Goal: Task Accomplishment & Management: Complete application form

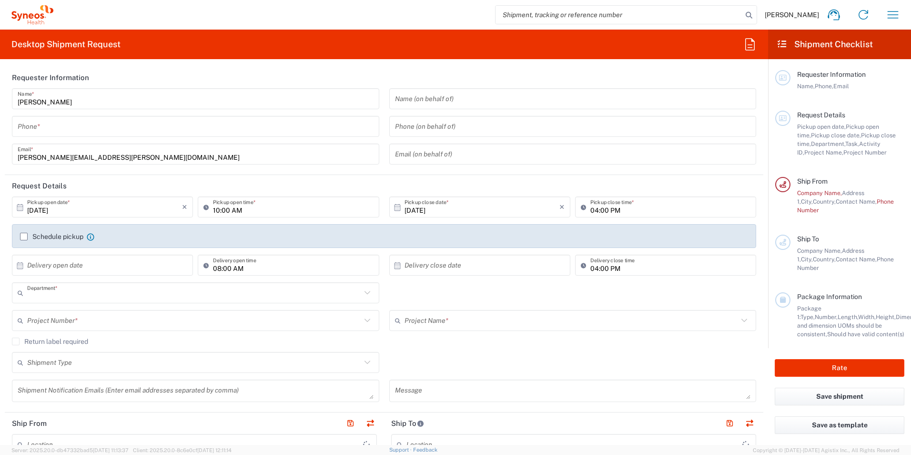
type input "8561"
type input "England"
type input "United Kingdom"
type input "Syneos Health UK Limited"
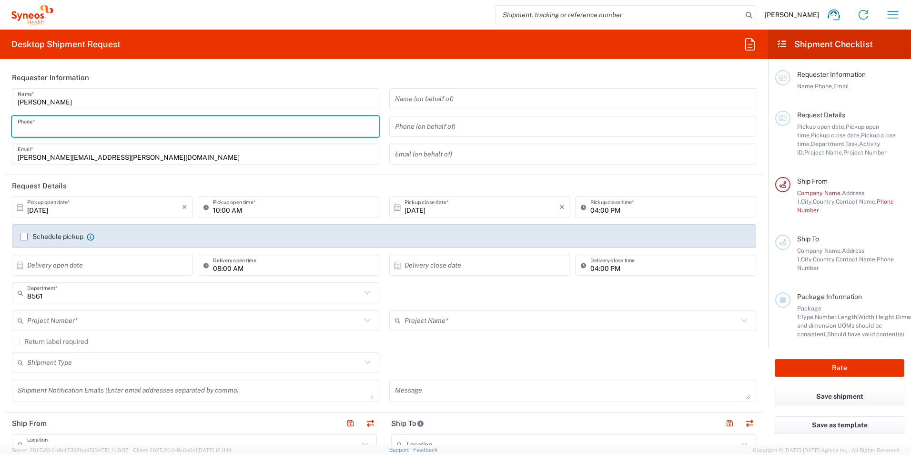
click at [188, 126] on input "tel" at bounding box center [196, 126] width 356 height 17
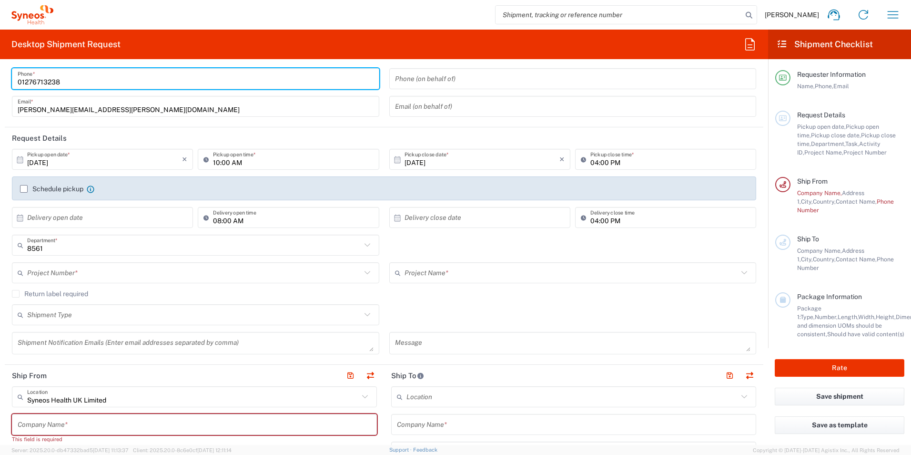
scroll to position [95, 0]
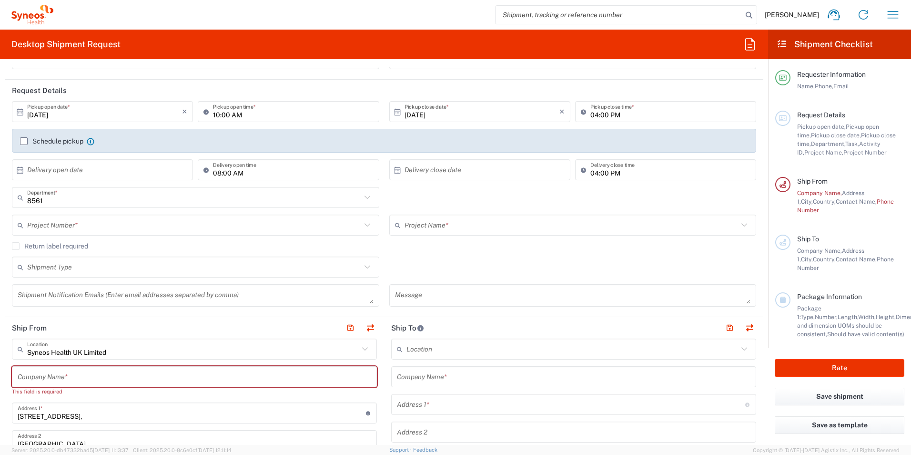
type input "01276713238"
click at [81, 224] on input "text" at bounding box center [194, 225] width 334 height 17
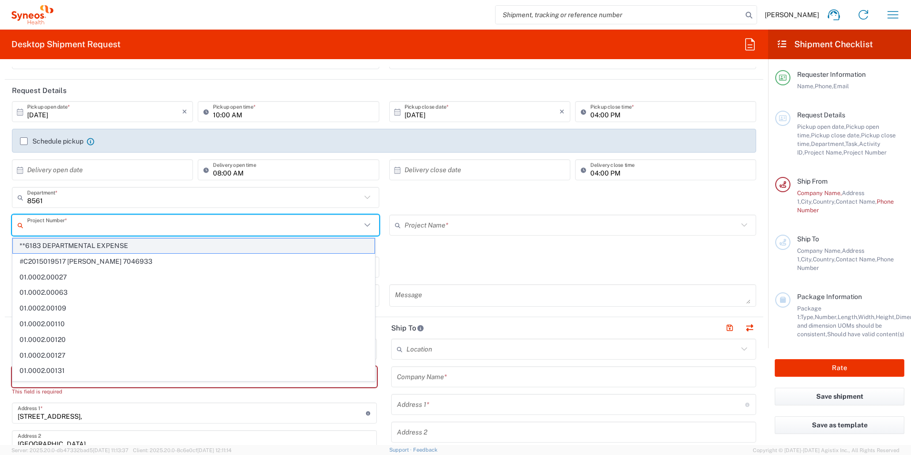
click at [82, 248] on span "**6183 DEPARTMENTAL EXPENSE" at bounding box center [194, 245] width 362 height 15
type input "**6183 DEPARTMENTAL EXPENSE"
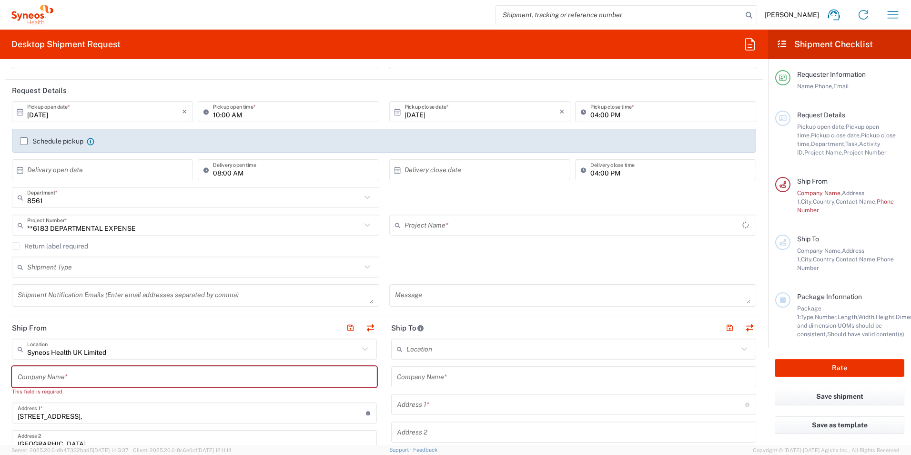
type input "6183"
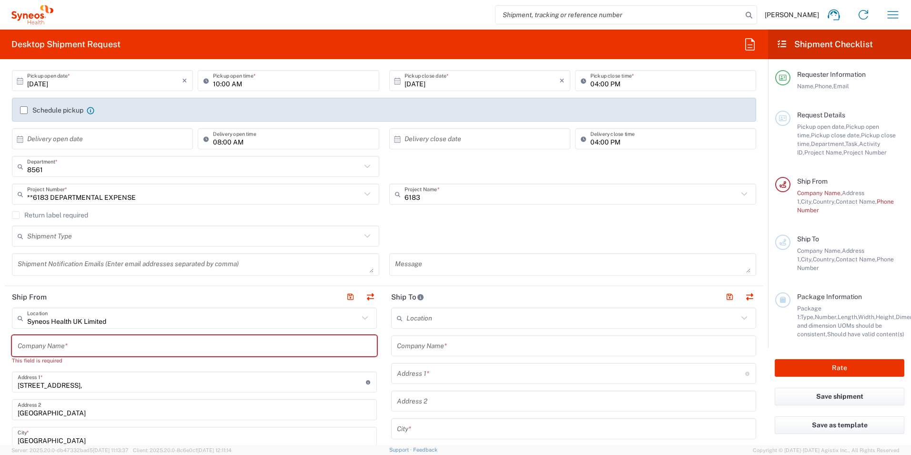
scroll to position [143, 0]
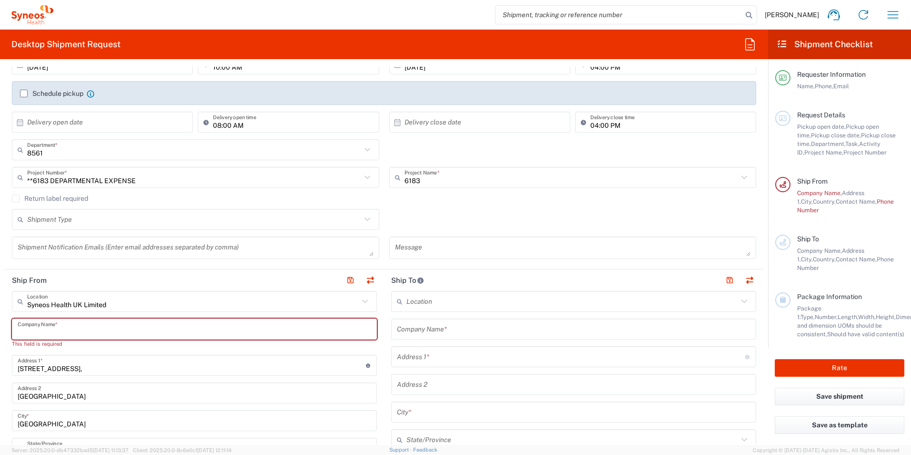
click at [123, 322] on input "text" at bounding box center [195, 329] width 354 height 17
type input "S"
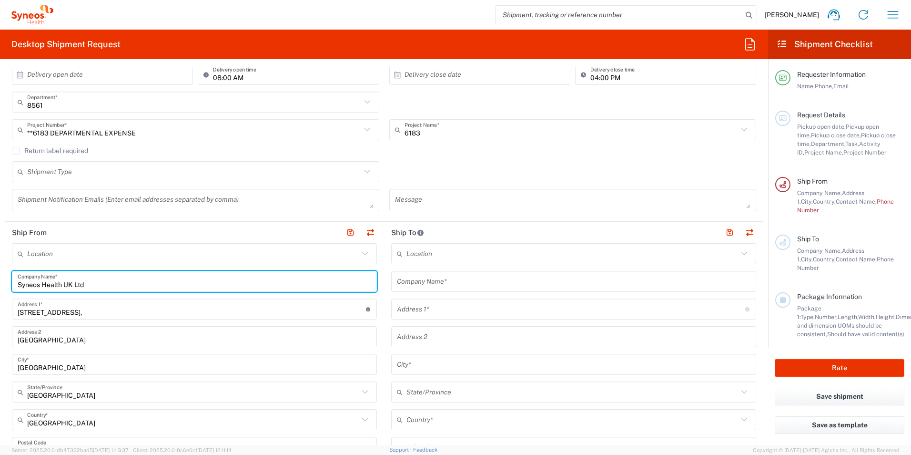
scroll to position [238, 0]
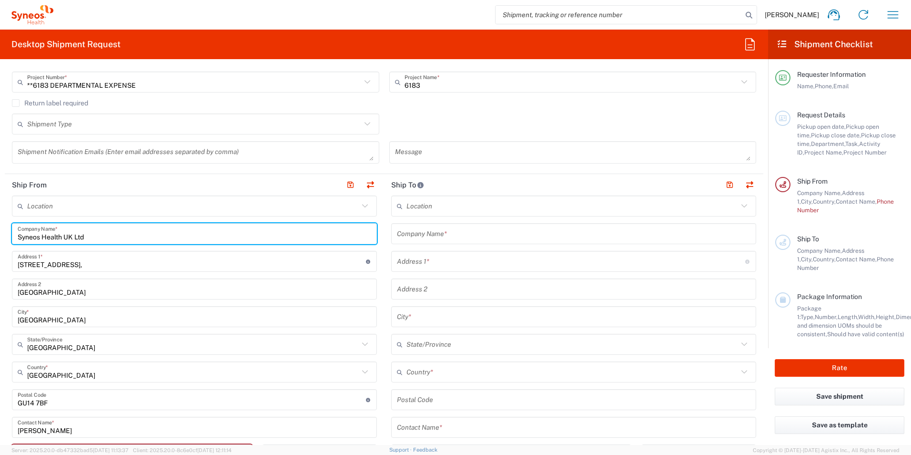
type input "Syneos Health UK Ltd"
click at [436, 233] on input "text" at bounding box center [574, 233] width 354 height 17
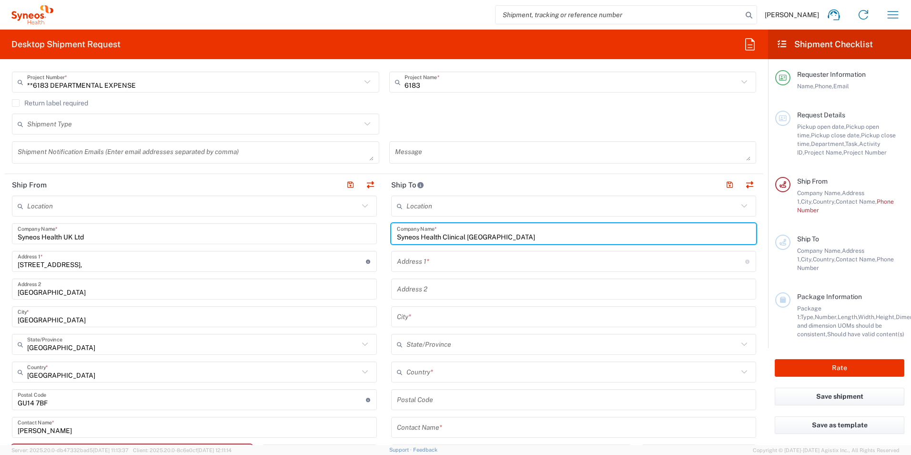
type input "Syneos Health Clinical Spain"
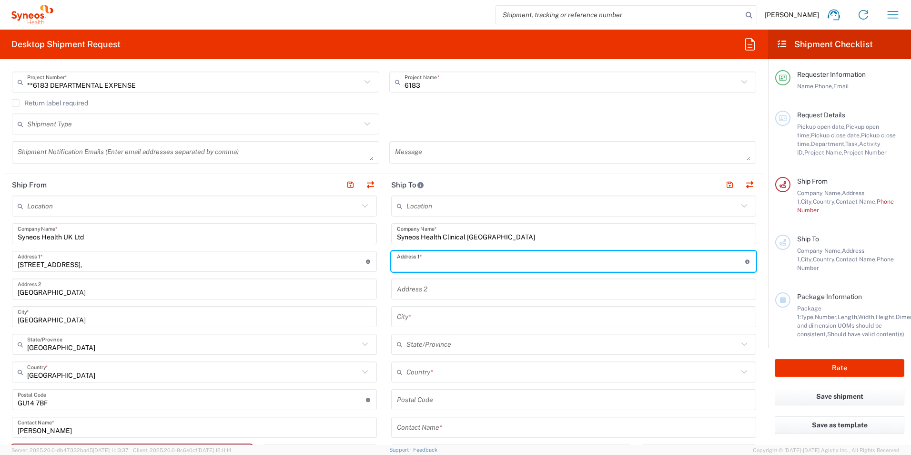
click at [438, 261] on input "text" at bounding box center [571, 261] width 348 height 17
paste input "Calle Hernani, 59, 3rd floor"
type input "Calle Hernani, 59, 3rd floor"
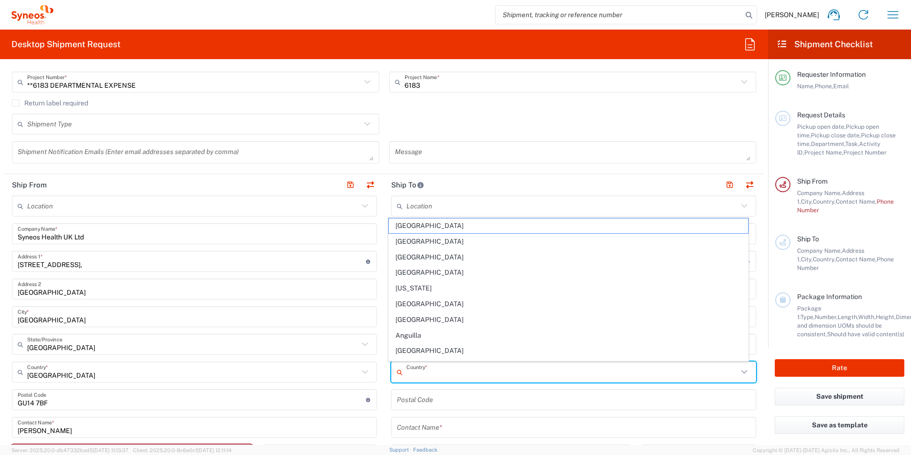
click at [417, 375] on input "text" at bounding box center [573, 372] width 332 height 17
paste input "28020"
type input "28020"
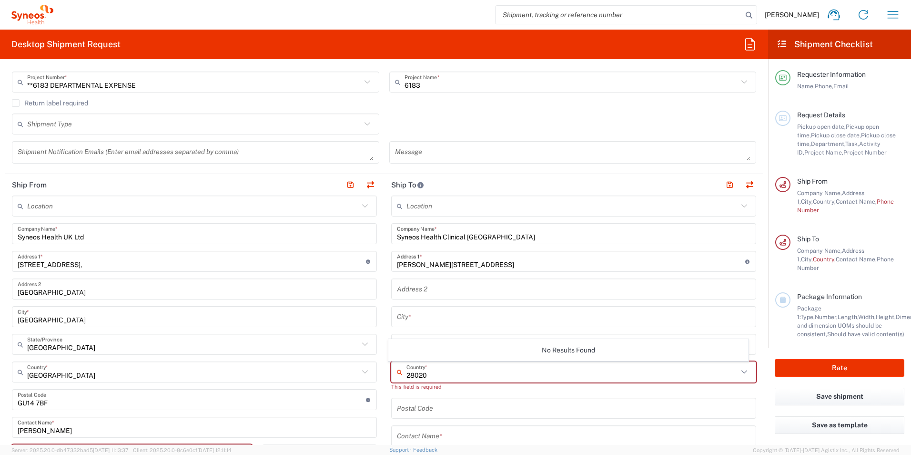
drag, startPoint x: 438, startPoint y: 376, endPoint x: 379, endPoint y: 377, distance: 59.1
click at [379, 377] on div "Ship From Location Addison Whitney LLC-Morrisvile NC US Barcelona-Syneos Health…" at bounding box center [384, 419] width 759 height 490
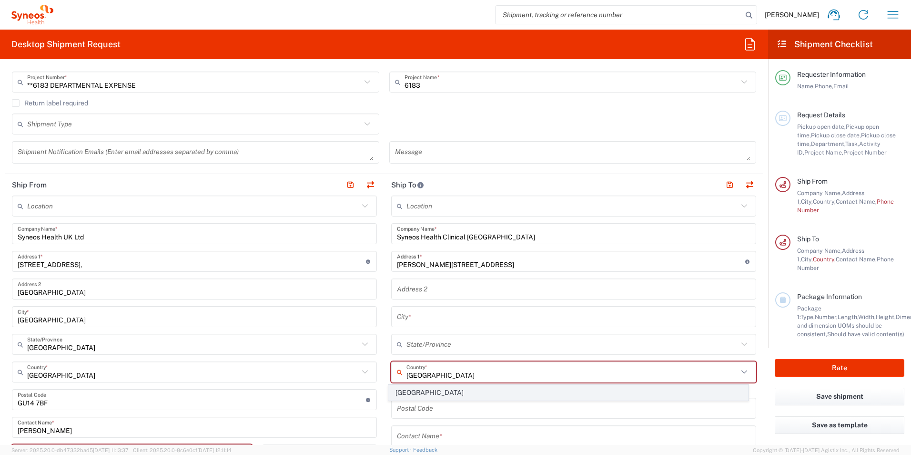
type input "Spain"
click at [438, 395] on span "Spain" at bounding box center [569, 392] width 360 height 15
type input "Sender/Shipper"
type input "Delivery Duty Paid"
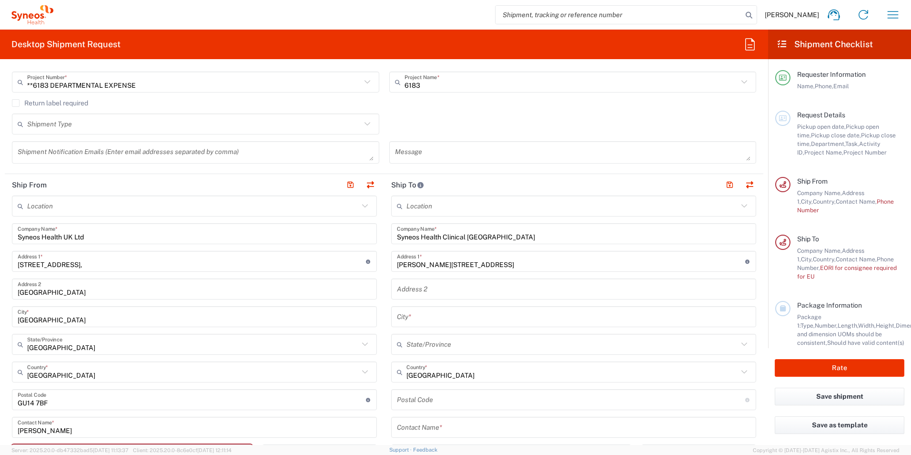
click at [410, 400] on input "undefined" at bounding box center [571, 399] width 348 height 17
paste input "28020"
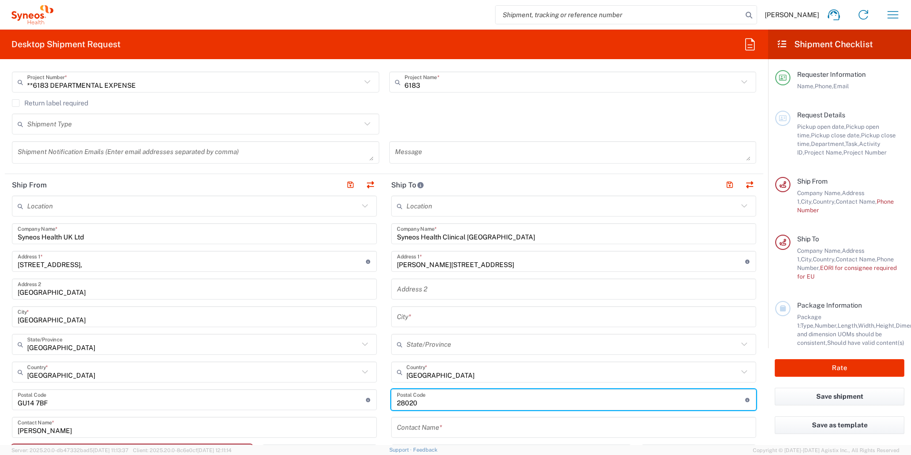
scroll to position [286, 0]
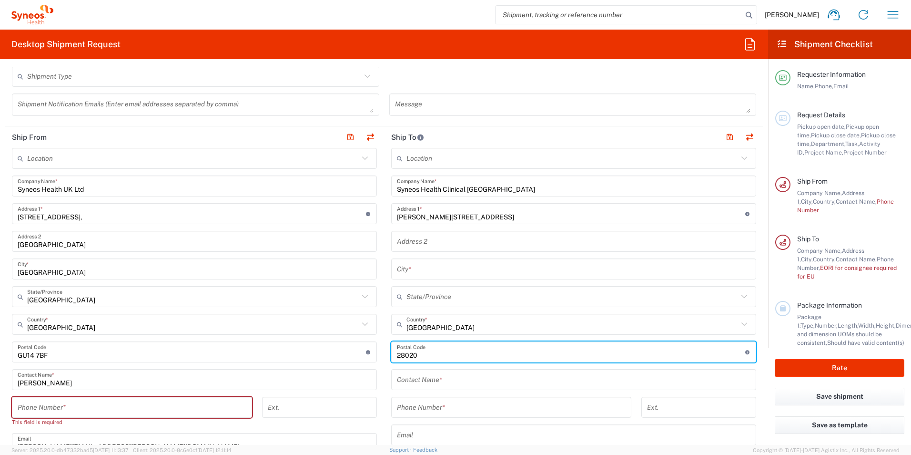
type input "28020"
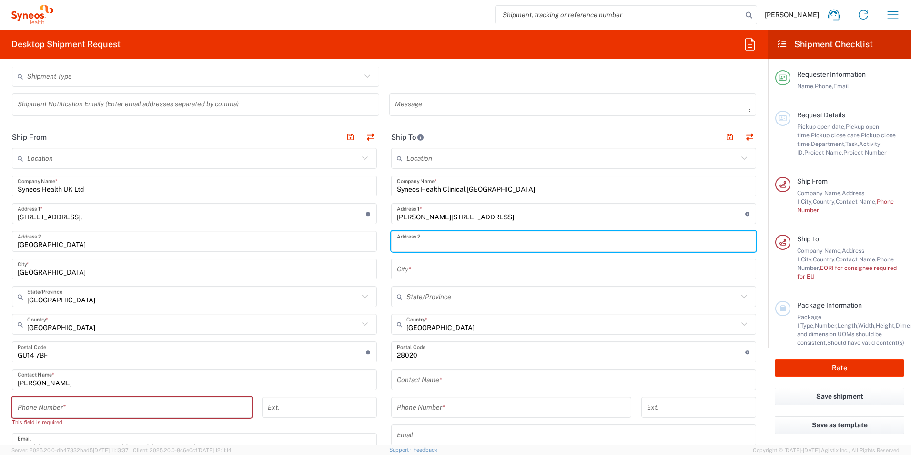
click at [411, 241] on input "text" at bounding box center [574, 241] width 354 height 17
paste input "Susana Fraile Vesperinas"
type input "Susana Fraile Vesperinas"
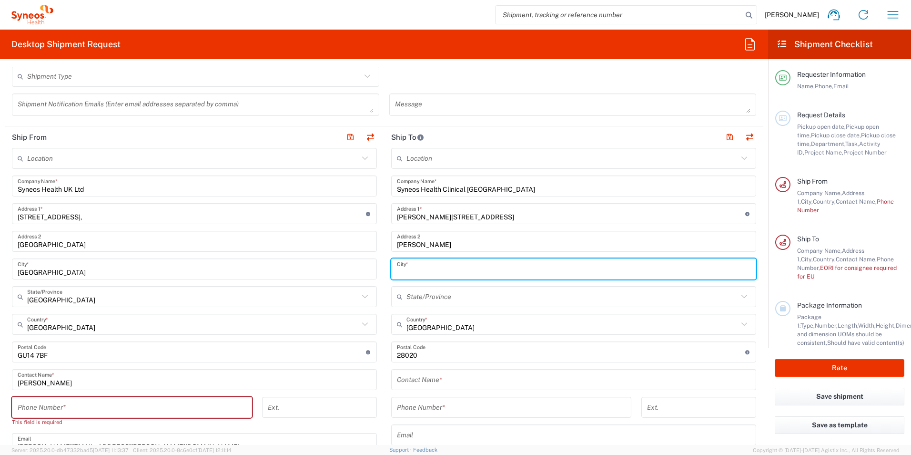
click at [409, 262] on input "text" at bounding box center [574, 269] width 354 height 17
paste input "Madrid"
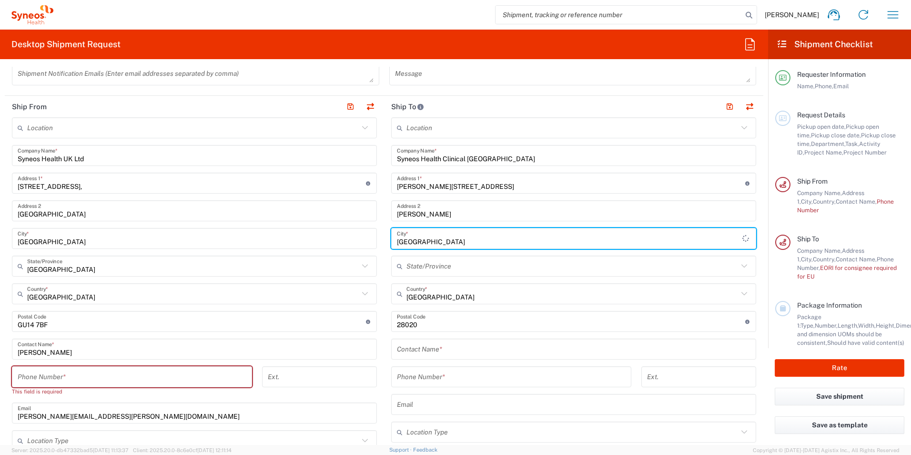
scroll to position [334, 0]
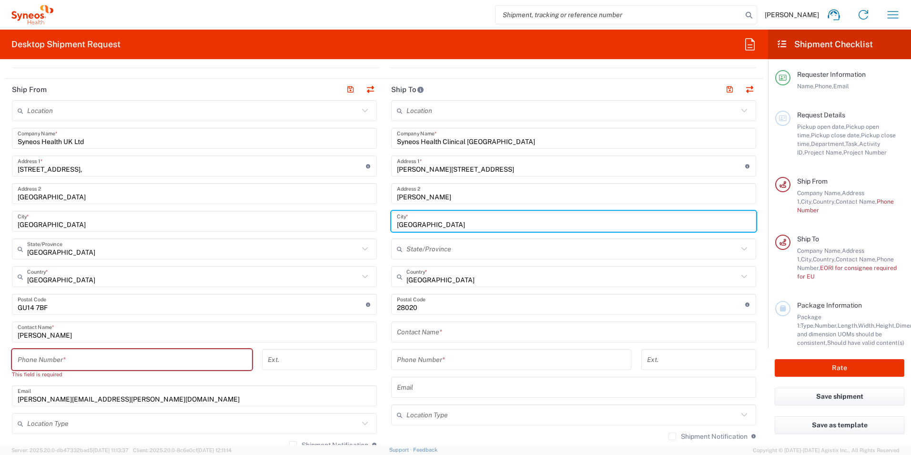
type input "Madrid"
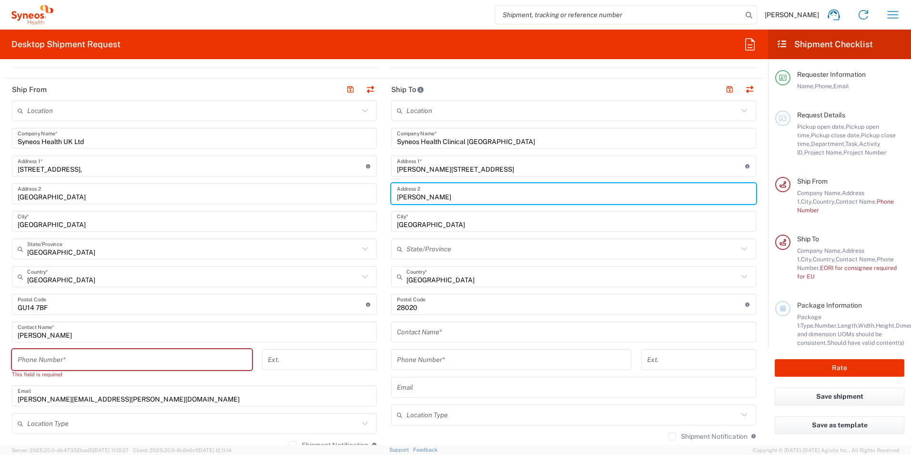
drag, startPoint x: 477, startPoint y: 195, endPoint x: 370, endPoint y: 193, distance: 107.3
click at [370, 193] on div "Ship From Location Addison Whitney LLC-Morrisvile NC US Barcelona-Syneos Health…" at bounding box center [384, 324] width 759 height 490
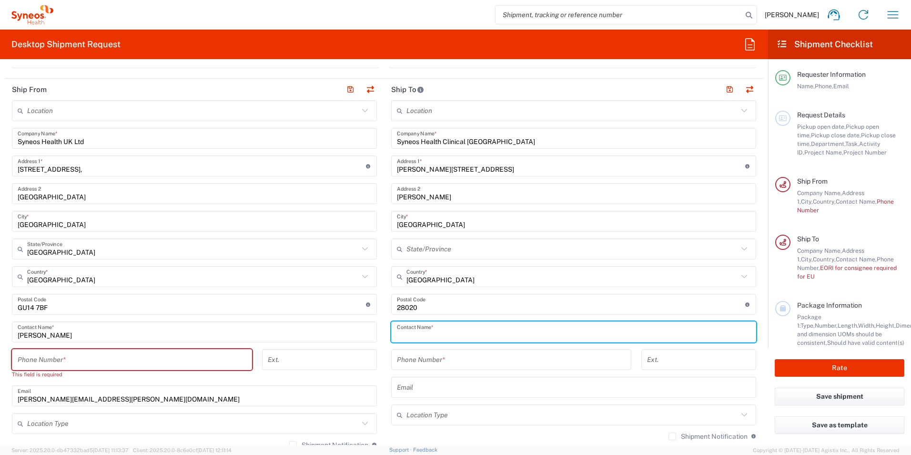
click at [417, 335] on input "text" at bounding box center [574, 332] width 354 height 17
paste input "Susana Fraile Vesperinas"
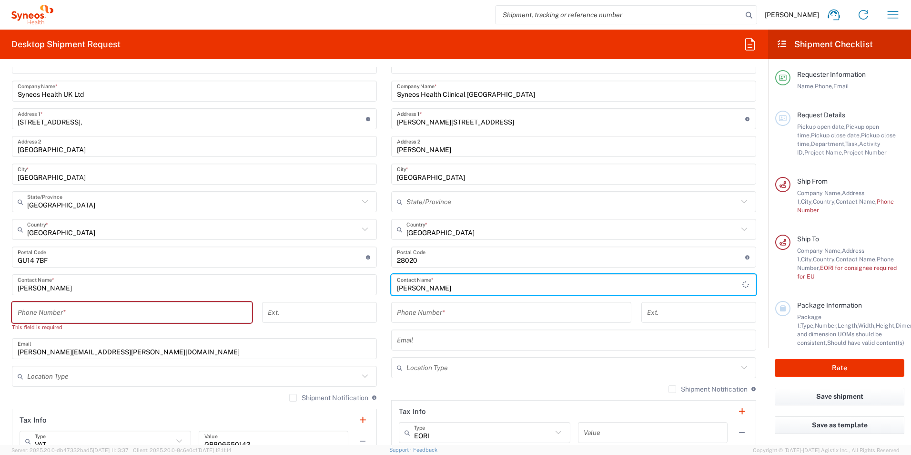
scroll to position [381, 0]
type input "Susana Fraile Vesperinas"
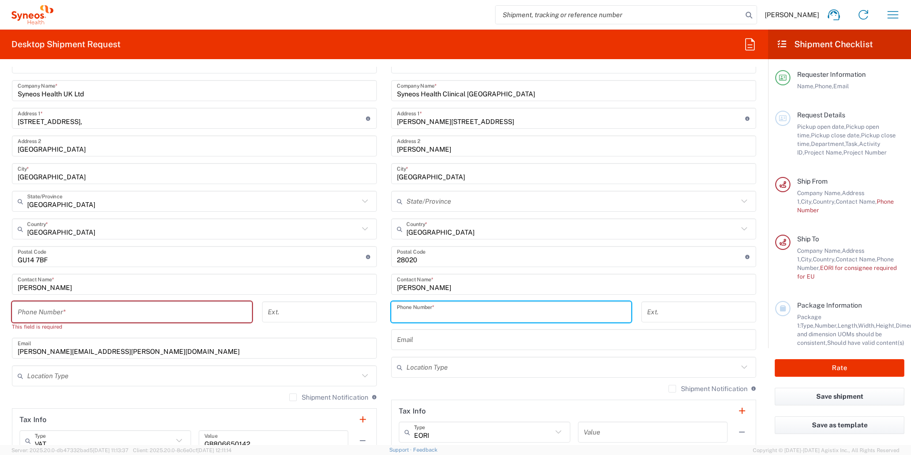
click at [400, 305] on input "tel" at bounding box center [511, 312] width 229 height 17
paste input "+34 689 975 626"
type input "+34 689 975 626"
click at [102, 307] on input "tel" at bounding box center [132, 312] width 229 height 17
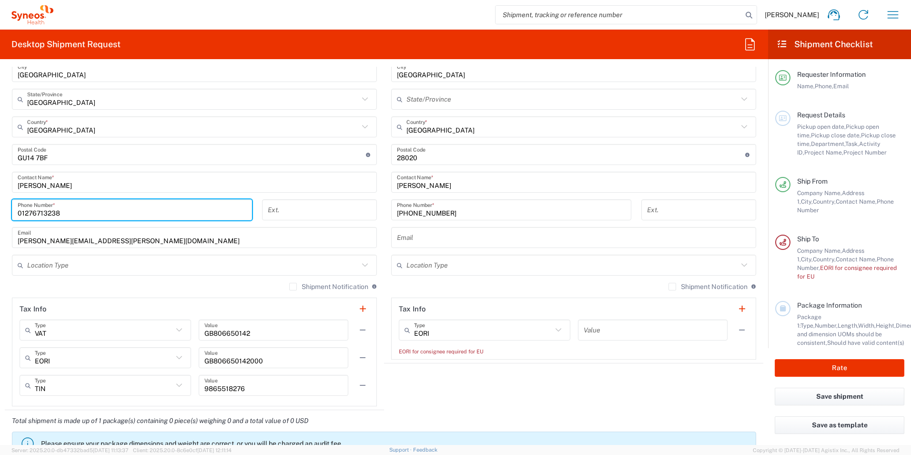
scroll to position [572, 0]
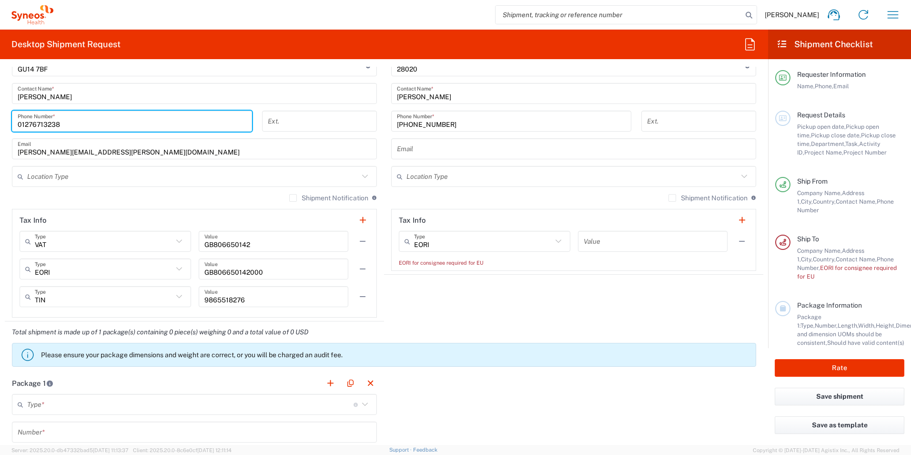
type input "01276713238"
click at [493, 291] on agx-shipment-stop-widget "Ship To Location Addison Whitney LLC-Morrisvile NC US Barcelona-Syneos Health B…" at bounding box center [573, 80] width 379 height 481
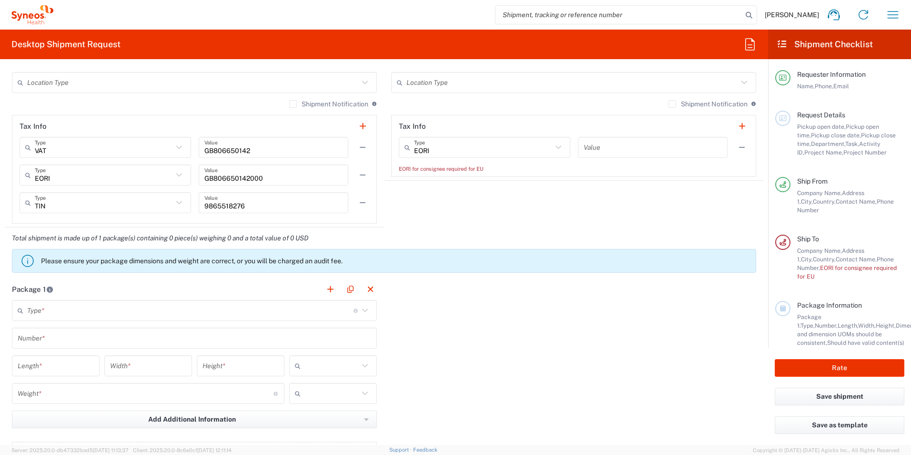
scroll to position [667, 0]
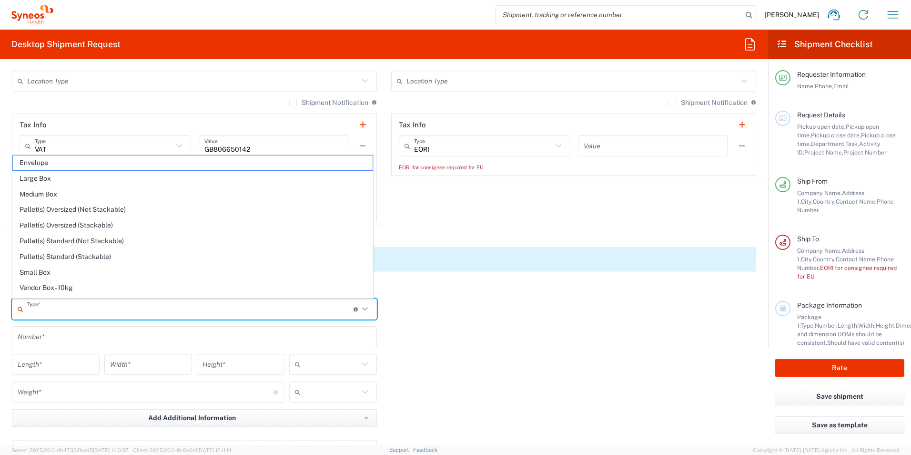
click at [62, 306] on input "text" at bounding box center [190, 309] width 327 height 17
click at [59, 163] on span "Envelope" at bounding box center [193, 162] width 360 height 15
type input "Envelope"
type input "1"
type input "9.5"
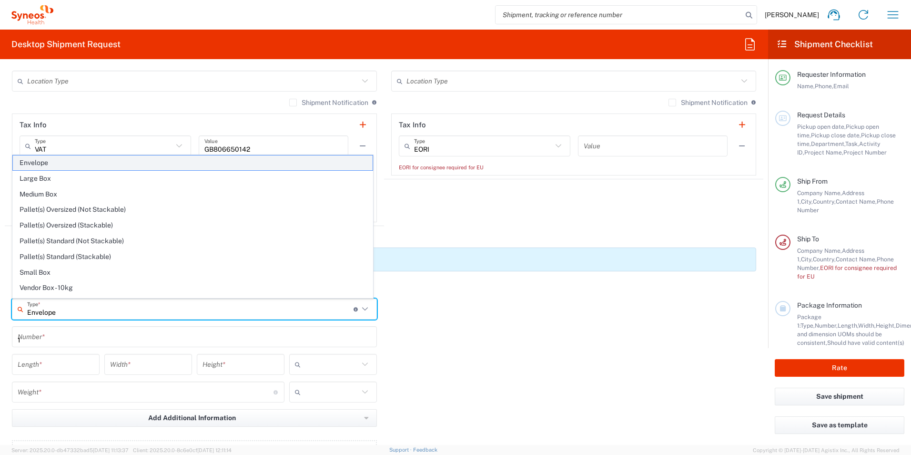
type input "12.5"
type input "0.25"
type input "in"
type input "0.45"
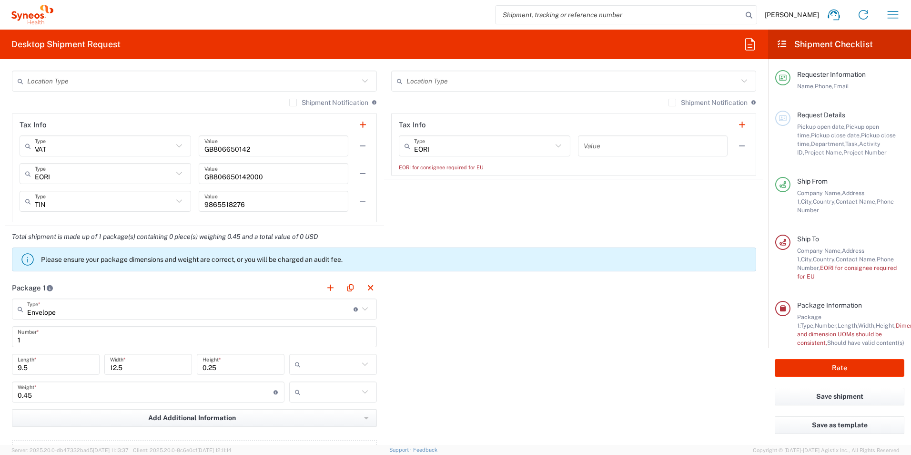
click at [314, 362] on input "text" at bounding box center [332, 364] width 54 height 15
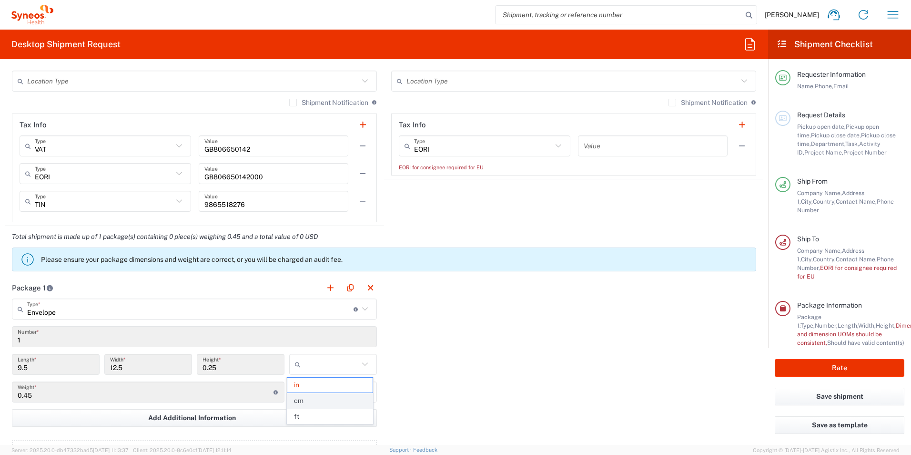
click at [318, 402] on span "cm" at bounding box center [329, 400] width 85 height 15
type input "24.13"
type input "31.75"
type input "0.64"
type input "cm"
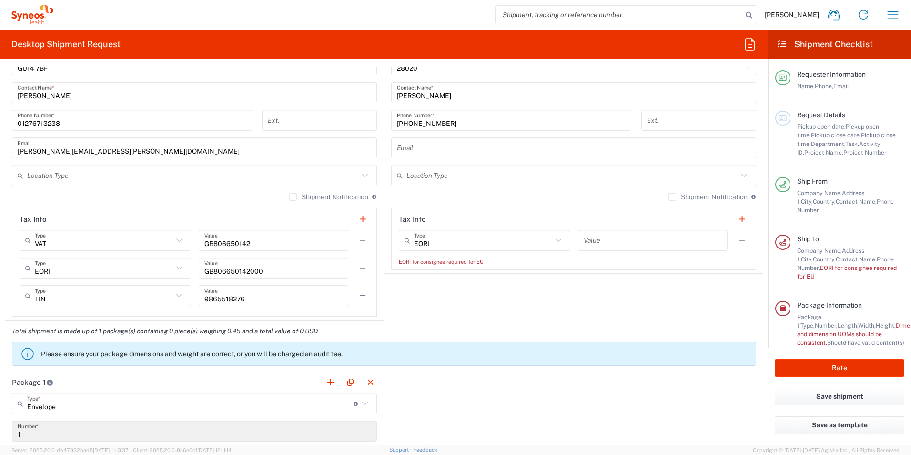
scroll to position [572, 0]
click at [618, 245] on input "text" at bounding box center [653, 241] width 138 height 17
type input "1"
click at [555, 331] on div "Total shipment is made up of 1 package(s) containing 0 piece(s) weighing 0.45 a…" at bounding box center [384, 346] width 769 height 51
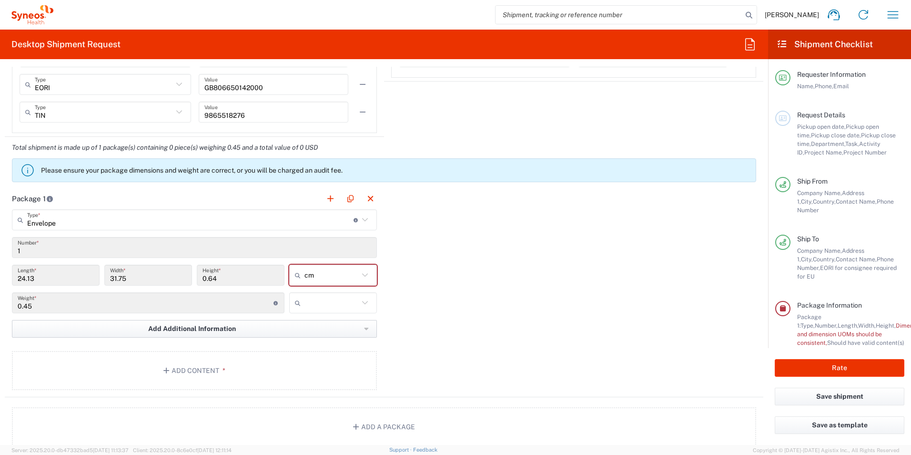
scroll to position [763, 0]
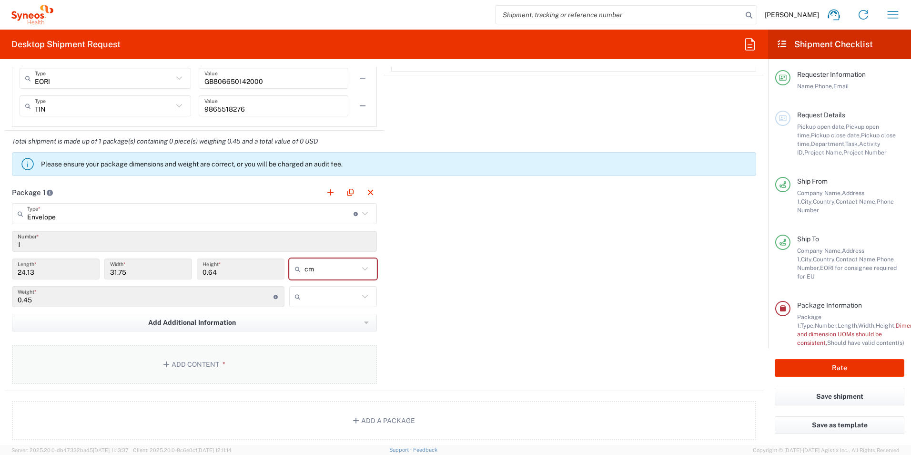
click at [205, 364] on button "Add Content *" at bounding box center [194, 364] width 365 height 39
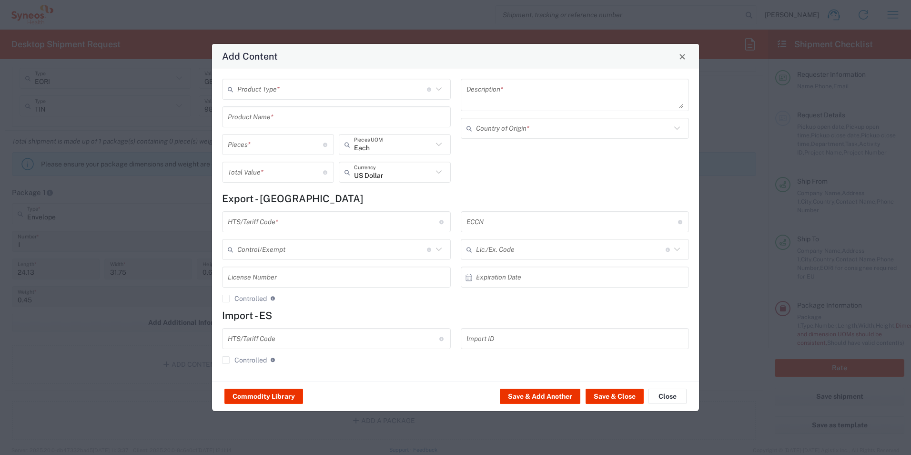
click at [266, 81] on input "text" at bounding box center [332, 89] width 190 height 17
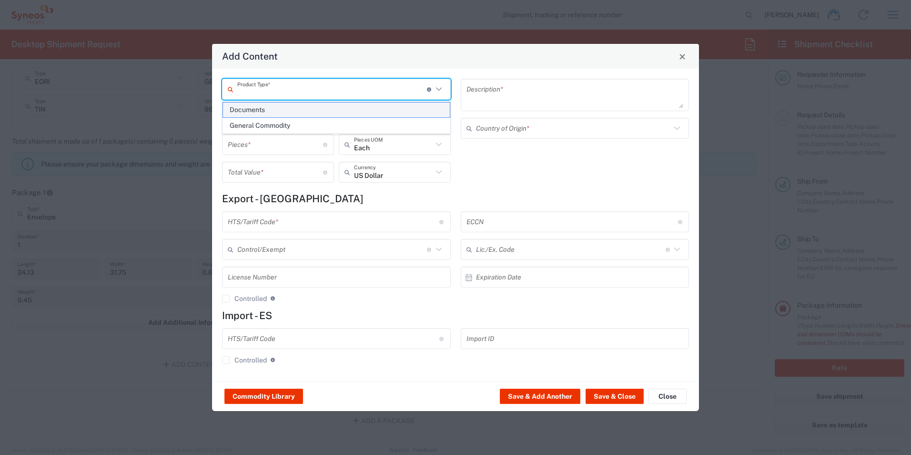
click at [261, 110] on span "Documents" at bounding box center [336, 109] width 227 height 15
type input "Documents"
type input "1"
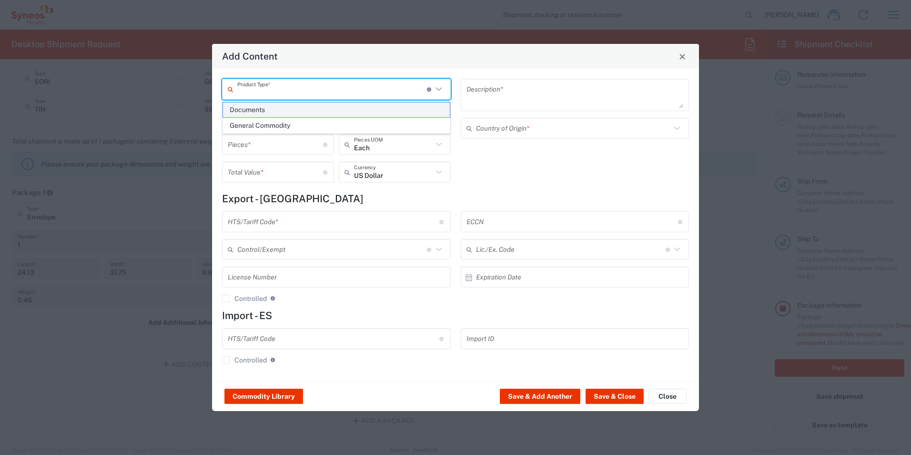
type textarea "Documents"
type input "United Kingdom"
type input "0000.00.0000"
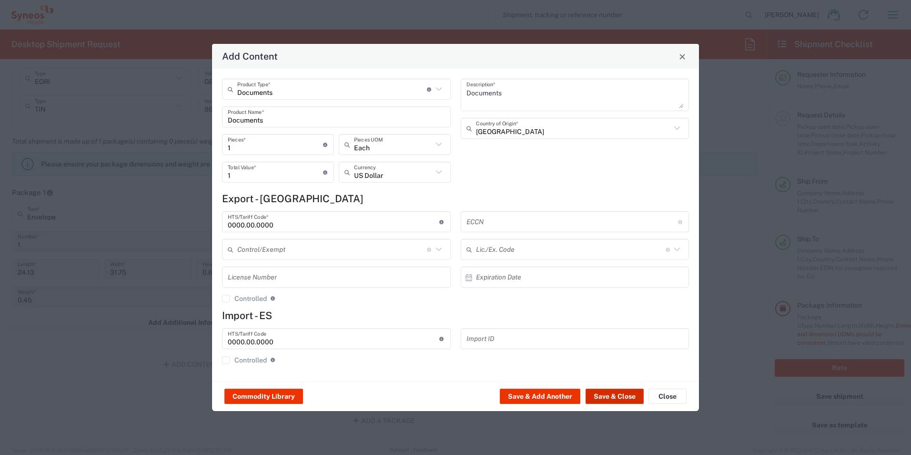
click at [615, 397] on button "Save & Close" at bounding box center [615, 395] width 58 height 15
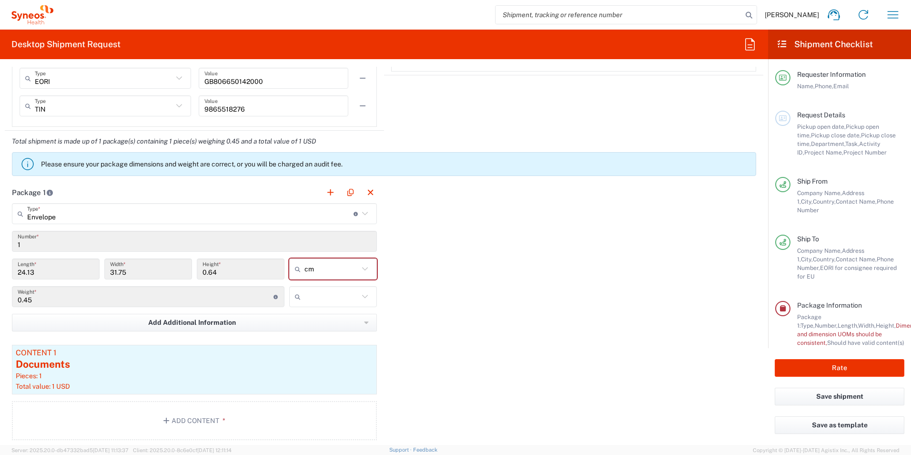
click at [537, 351] on div "Package 1 Envelope Type * Material used to package goods Envelope Large Box Med…" at bounding box center [384, 315] width 759 height 266
click at [841, 366] on button "Rate" at bounding box center [840, 368] width 130 height 18
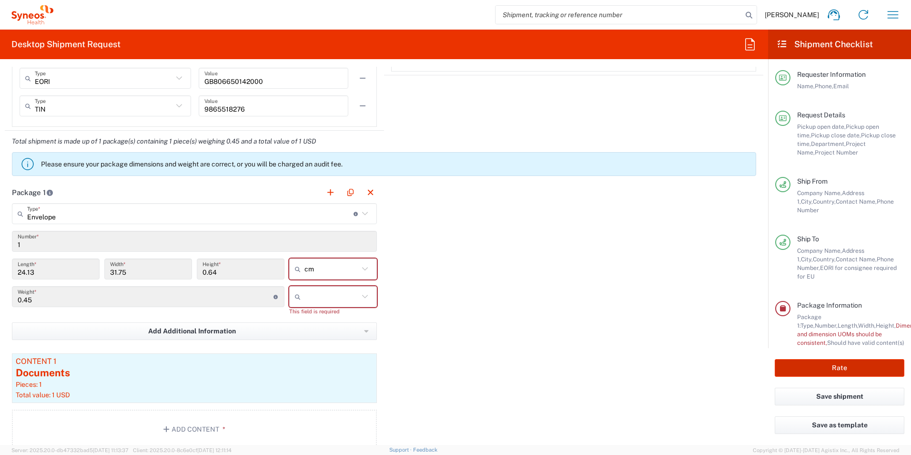
scroll to position [68, 0]
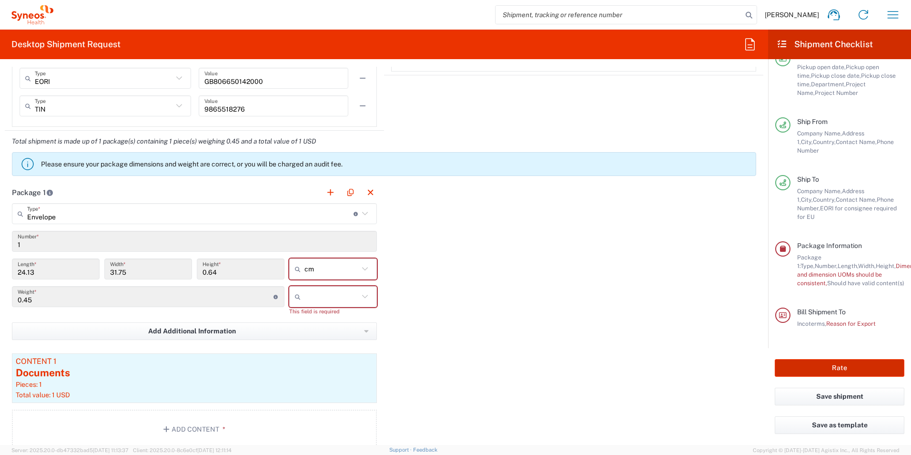
type input "**6183 DEPARTMENTAL EXPENSE"
click at [295, 285] on div "cm in cm ft" at bounding box center [333, 272] width 92 height 28
click at [301, 290] on icon at bounding box center [300, 296] width 10 height 15
click at [362, 295] on icon at bounding box center [365, 296] width 12 height 12
click at [345, 317] on span "kgs" at bounding box center [329, 317] width 85 height 15
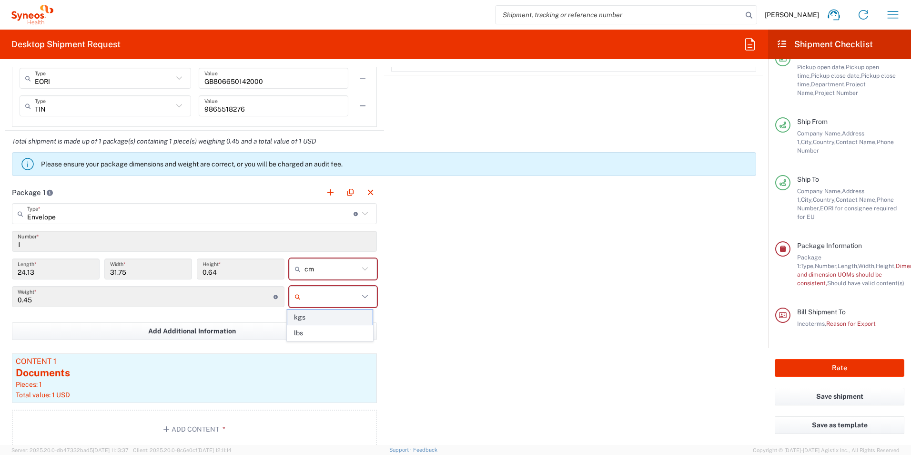
type input "kgs"
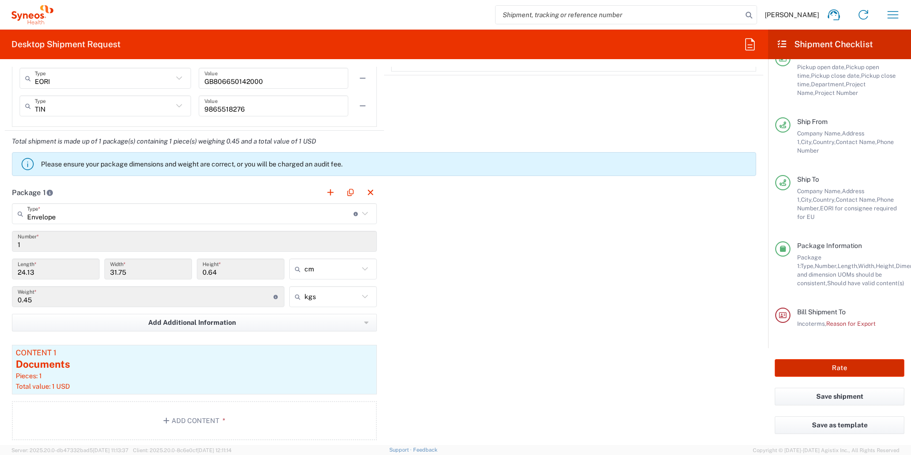
click at [851, 372] on button "Rate" at bounding box center [840, 368] width 130 height 18
click at [558, 337] on div "Package 1 Envelope Type * Material used to package goods Envelope Large Box Med…" at bounding box center [384, 315] width 759 height 266
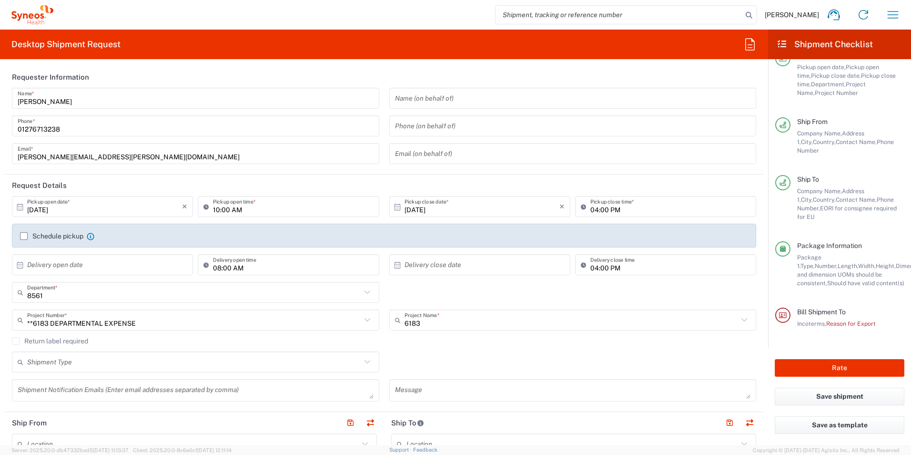
scroll to position [0, 0]
click at [849, 325] on span "Reason for Export" at bounding box center [852, 323] width 50 height 7
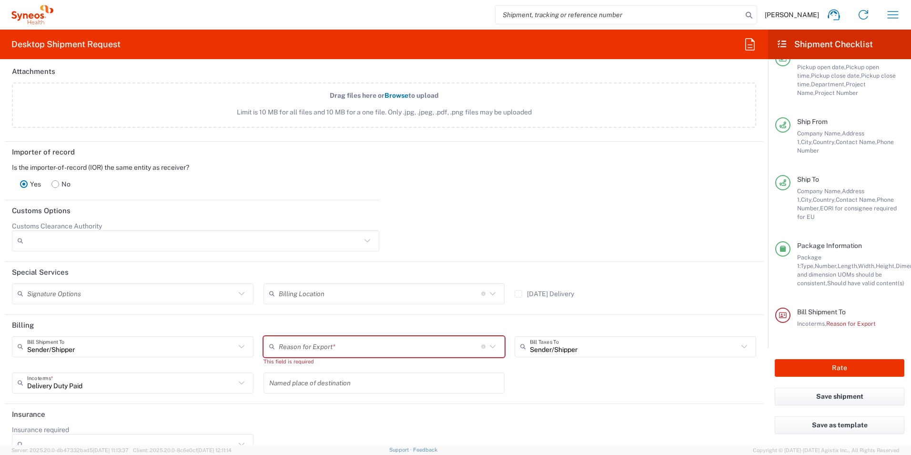
scroll to position [1222, 0]
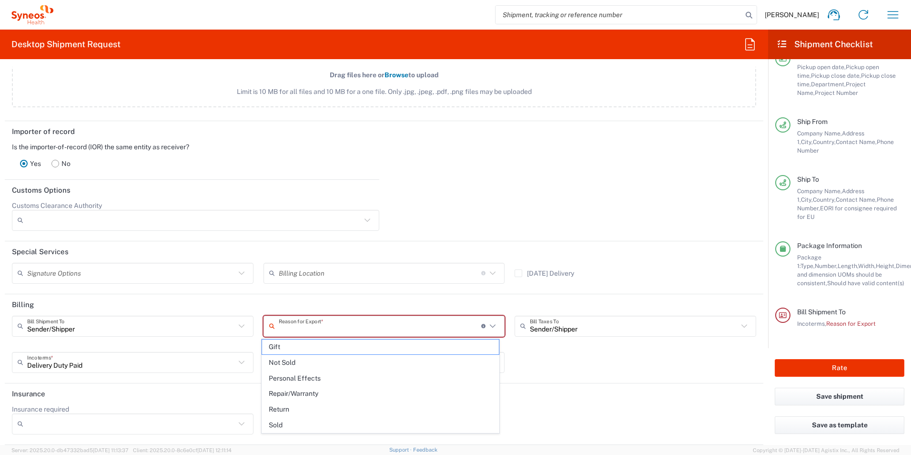
click at [421, 332] on input "text" at bounding box center [380, 325] width 203 height 17
click at [405, 378] on span "Personal Effects" at bounding box center [380, 378] width 237 height 15
type input "Personal Effects"
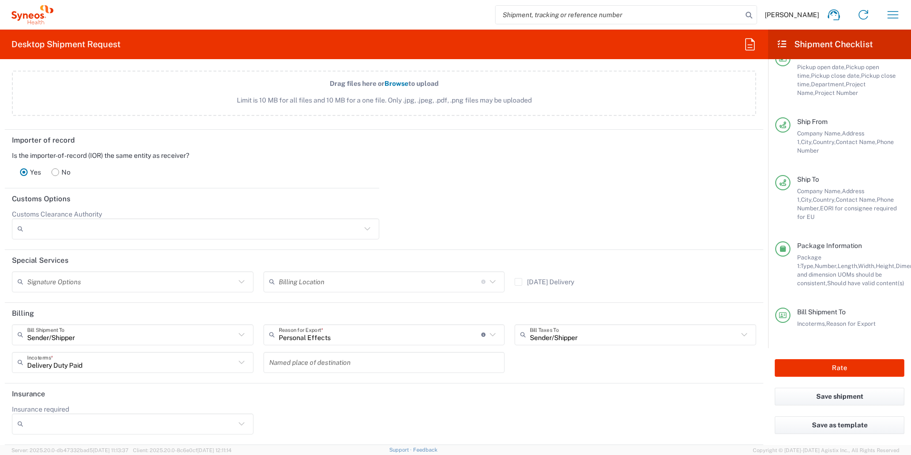
scroll to position [1213, 0]
click at [809, 367] on button "Rate" at bounding box center [840, 368] width 130 height 18
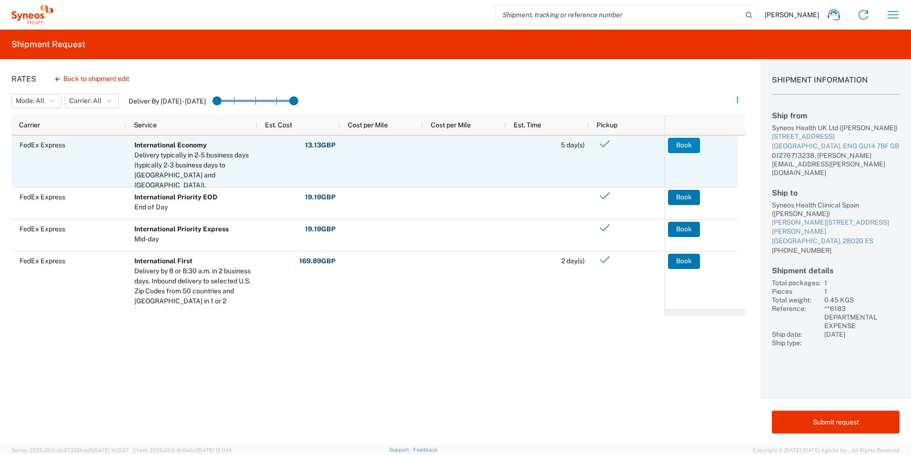
click at [692, 144] on button "Book" at bounding box center [684, 145] width 32 height 15
